Goal: Check status: Check status

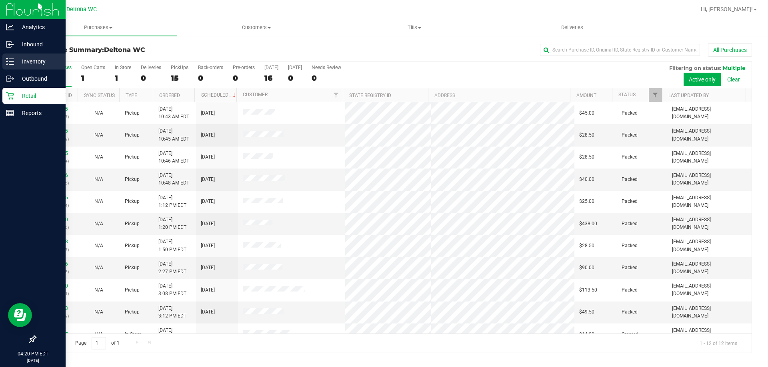
click at [8, 63] on icon at bounding box center [10, 62] width 8 height 8
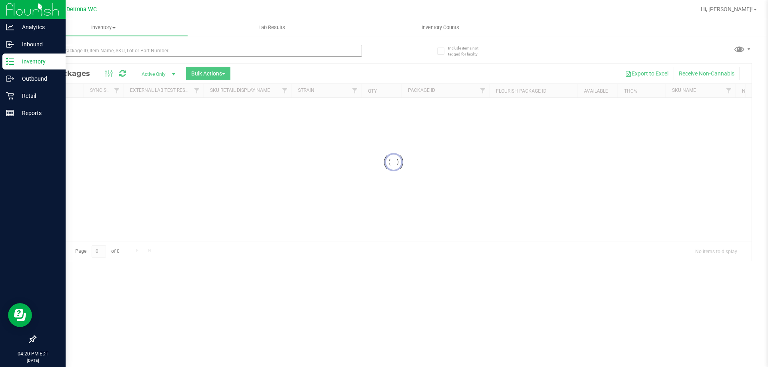
click at [122, 56] on div at bounding box center [198, 54] width 327 height 18
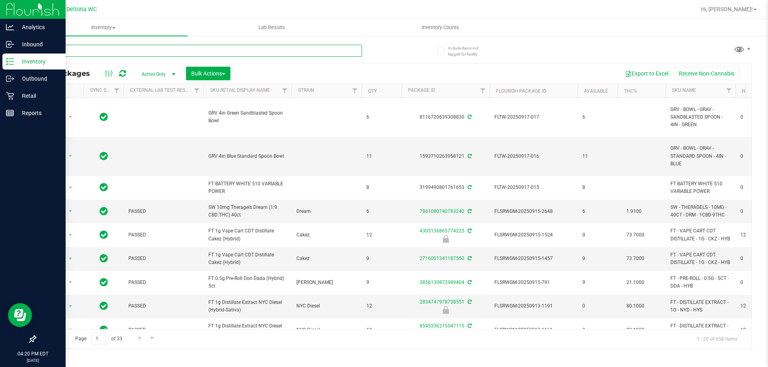
click at [122, 53] on input "text" at bounding box center [198, 51] width 327 height 12
type input "maw"
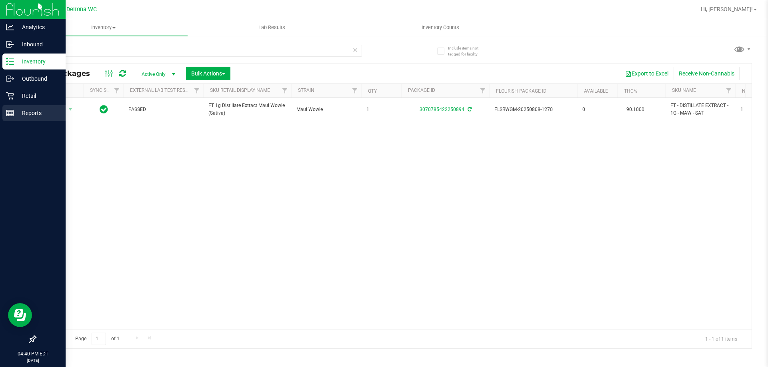
click at [5, 111] on div "Reports" at bounding box center [33, 113] width 63 height 16
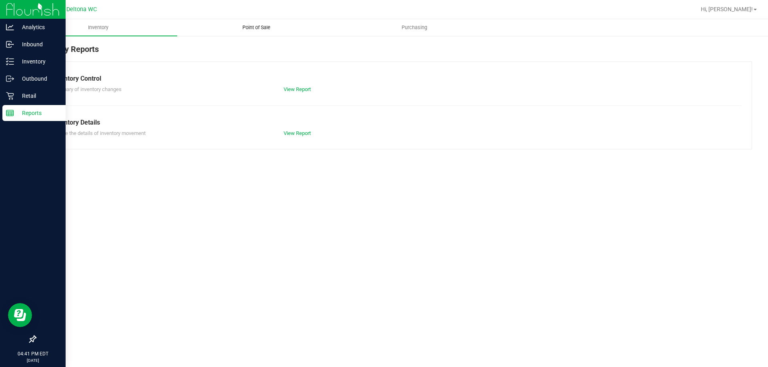
click at [267, 32] on uib-tab-heading "Point of Sale" at bounding box center [256, 28] width 157 height 16
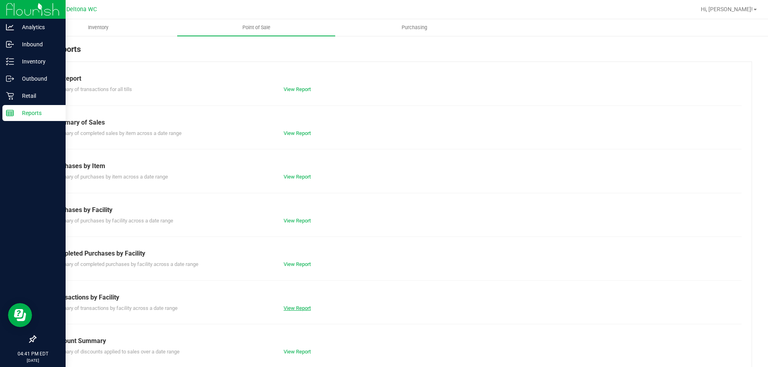
click at [289, 311] on div "View Report" at bounding box center [335, 309] width 116 height 8
click at [292, 308] on link "View Report" at bounding box center [296, 308] width 27 height 6
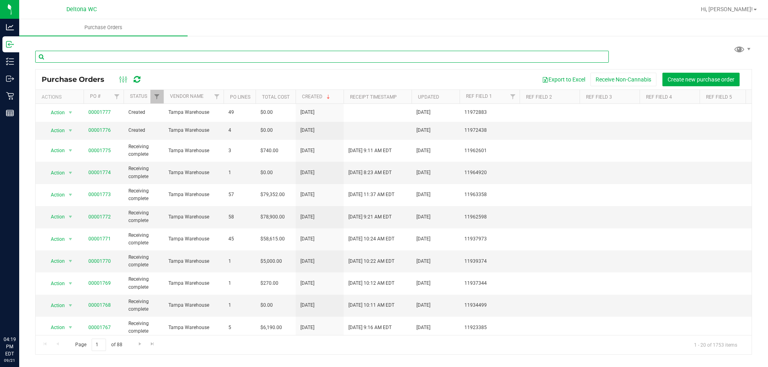
click at [134, 52] on input "text" at bounding box center [321, 57] width 573 height 12
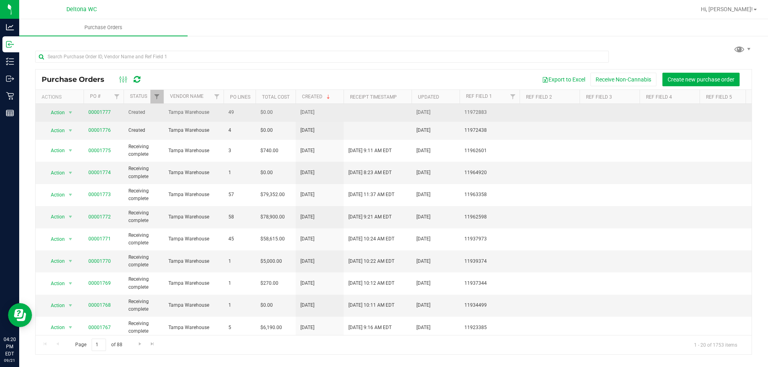
click at [103, 115] on span "00001777" at bounding box center [99, 113] width 22 height 8
click at [104, 114] on link "00001777" at bounding box center [99, 113] width 22 height 6
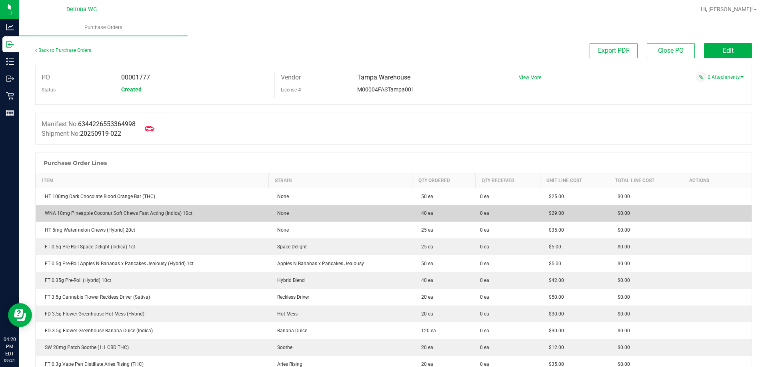
scroll to position [160, 0]
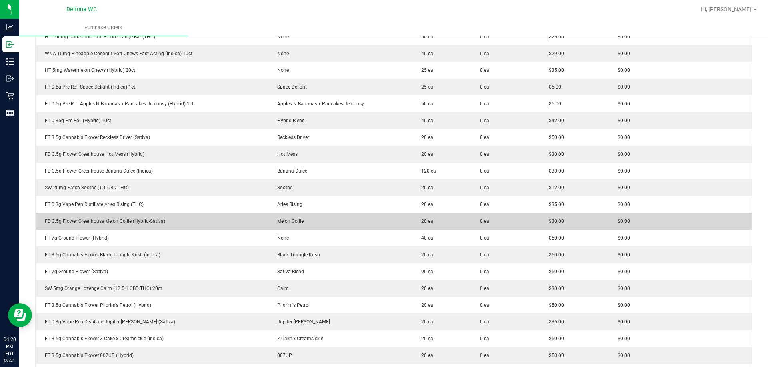
click at [263, 215] on td "FD 3.5g Flower Greenhouse Melon Collie (Hybrid-Sativa)" at bounding box center [152, 221] width 233 height 17
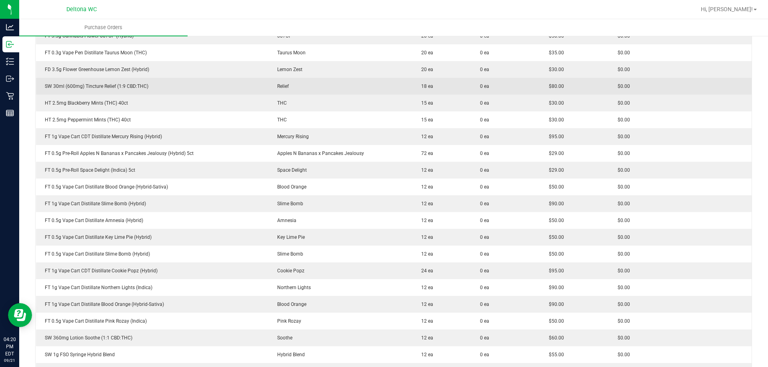
scroll to position [720, 0]
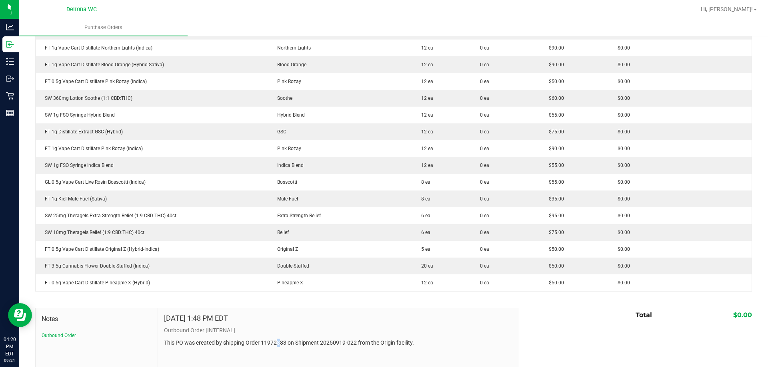
click at [274, 367] on html "Analytics Inbound Inventory Outbound Retail Reports 04:20 PM EDT [DATE] 09/21 D…" at bounding box center [384, 183] width 768 height 367
click at [372, 347] on p "This PO was created by shipping Order 11972883 on Shipment 20250919-022 from th…" at bounding box center [338, 343] width 349 height 8
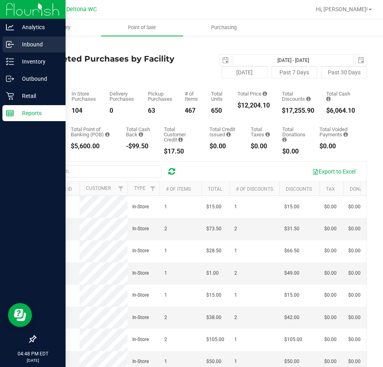
click at [44, 47] on p "Inbound" at bounding box center [38, 45] width 48 height 10
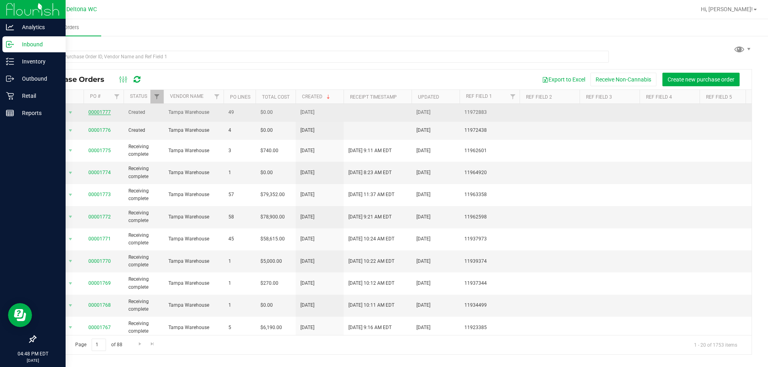
click at [104, 113] on link "00001777" at bounding box center [99, 113] width 22 height 6
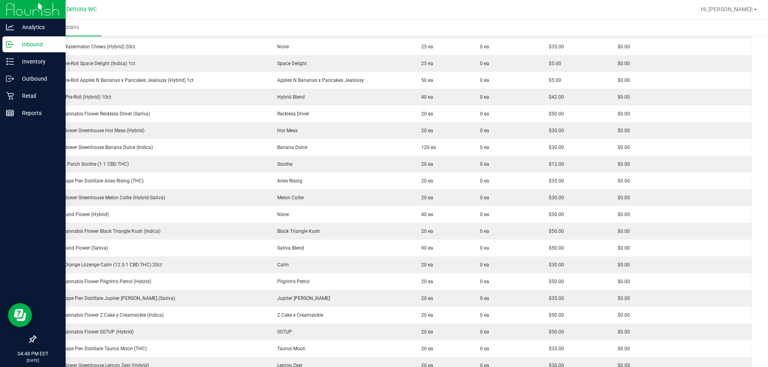
scroll to position [57, 0]
